Goal: Check status: Check status

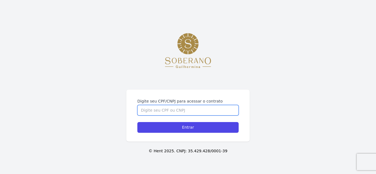
click at [198, 109] on input "Digite seu CPF/CNPJ para acessar o contrato" at bounding box center [187, 110] width 101 height 10
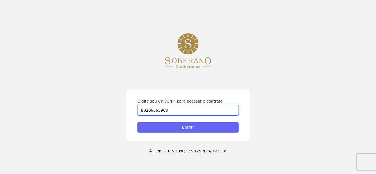
type input "80206565968"
click at [183, 129] on input "Entrar" at bounding box center [187, 127] width 101 height 11
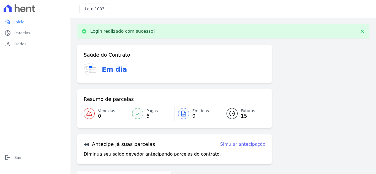
click at [242, 116] on span "15" at bounding box center [248, 116] width 14 height 4
